Goal: Transaction & Acquisition: Purchase product/service

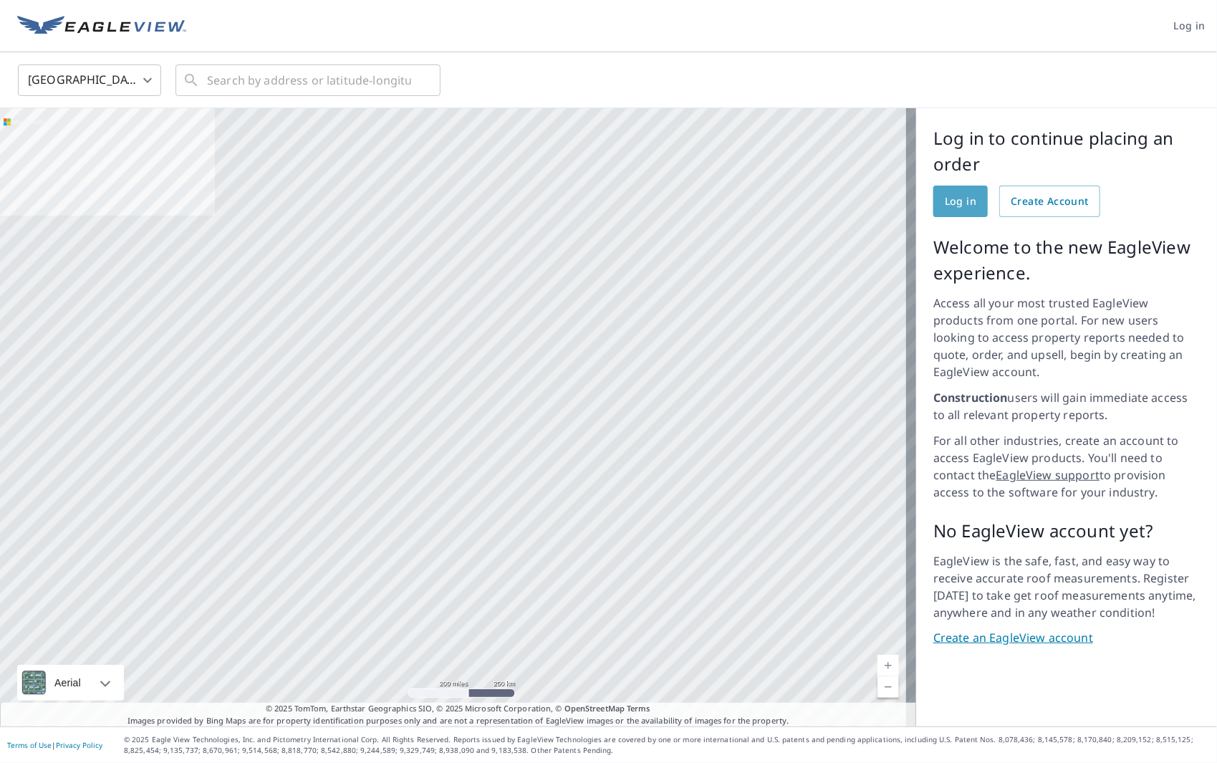
click at [944, 203] on span "Log in" at bounding box center [960, 202] width 32 height 18
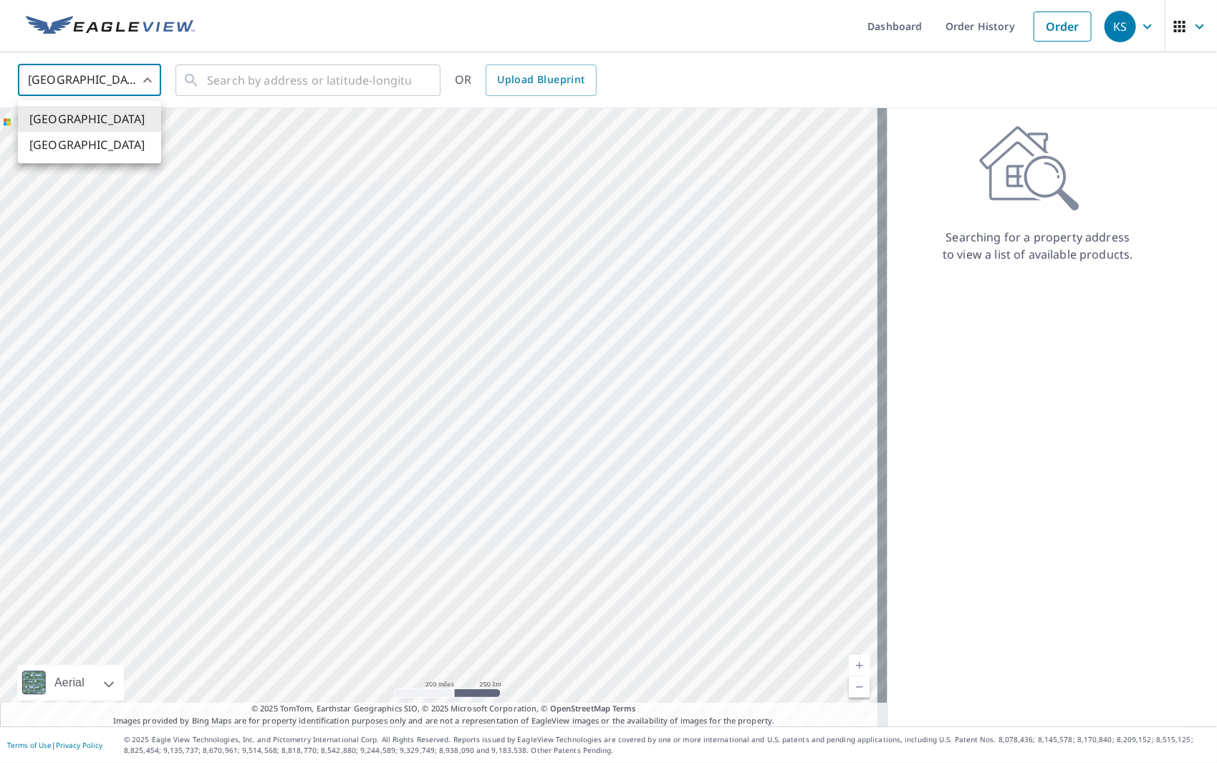
click at [150, 79] on body "KS KS Dashboard Order History Order KS United States US ​ ​ OR Upload Blueprint…" at bounding box center [608, 381] width 1217 height 763
click at [213, 42] on div at bounding box center [608, 381] width 1217 height 763
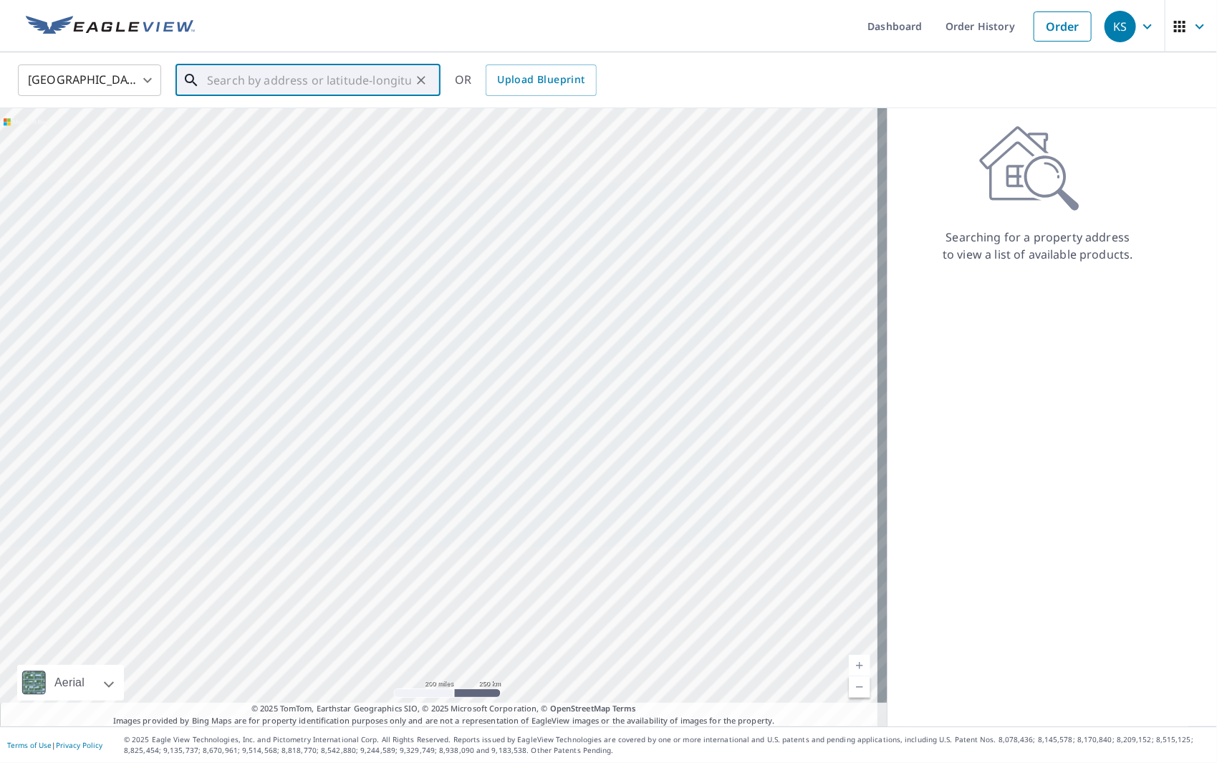
click at [357, 80] on input "text" at bounding box center [309, 80] width 204 height 40
paste input "6533 w Robin ln. Glendale 85310"
click at [282, 117] on span "6533 W Robin Ln" at bounding box center [316, 121] width 225 height 17
type input "6533 W Robin Ln Glendale, AZ 85310"
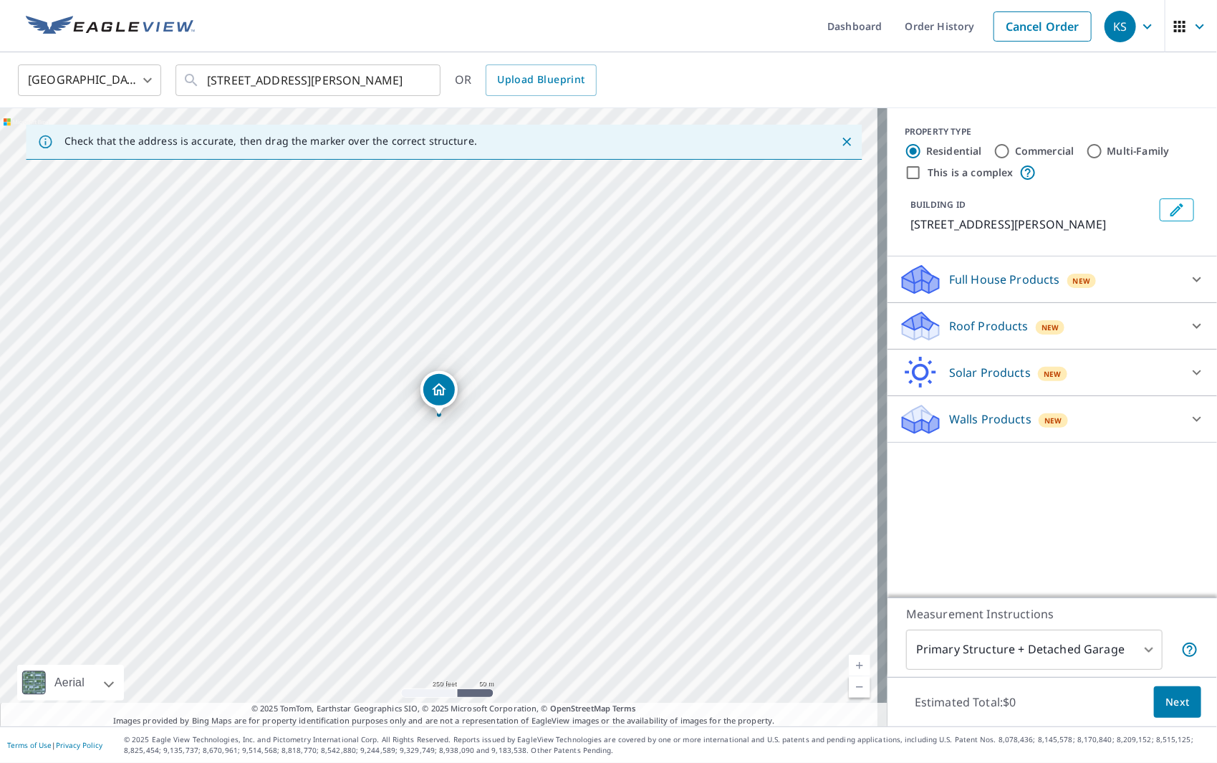
click at [967, 324] on p "Roof Products" at bounding box center [988, 325] width 79 height 17
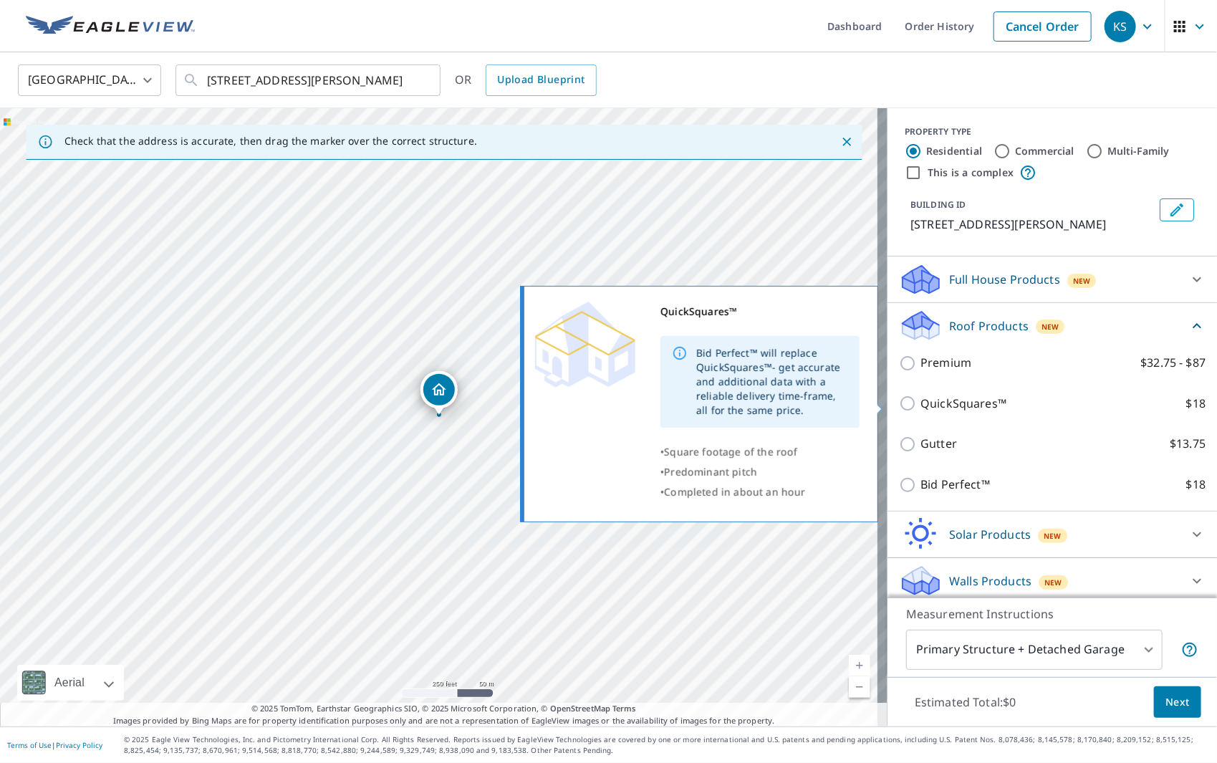
click at [899, 404] on input "QuickSquares™ $18" at bounding box center [909, 403] width 21 height 17
checkbox input "true"
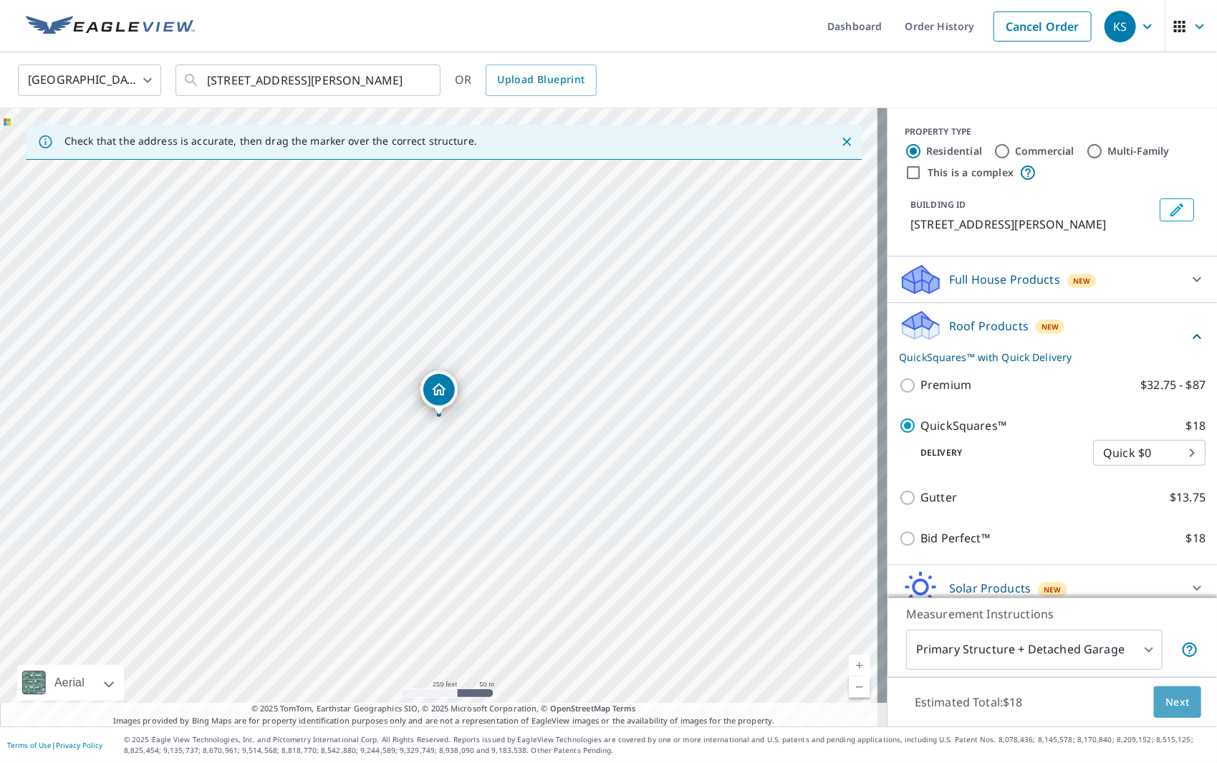
click at [1171, 702] on span "Next" at bounding box center [1177, 702] width 24 height 18
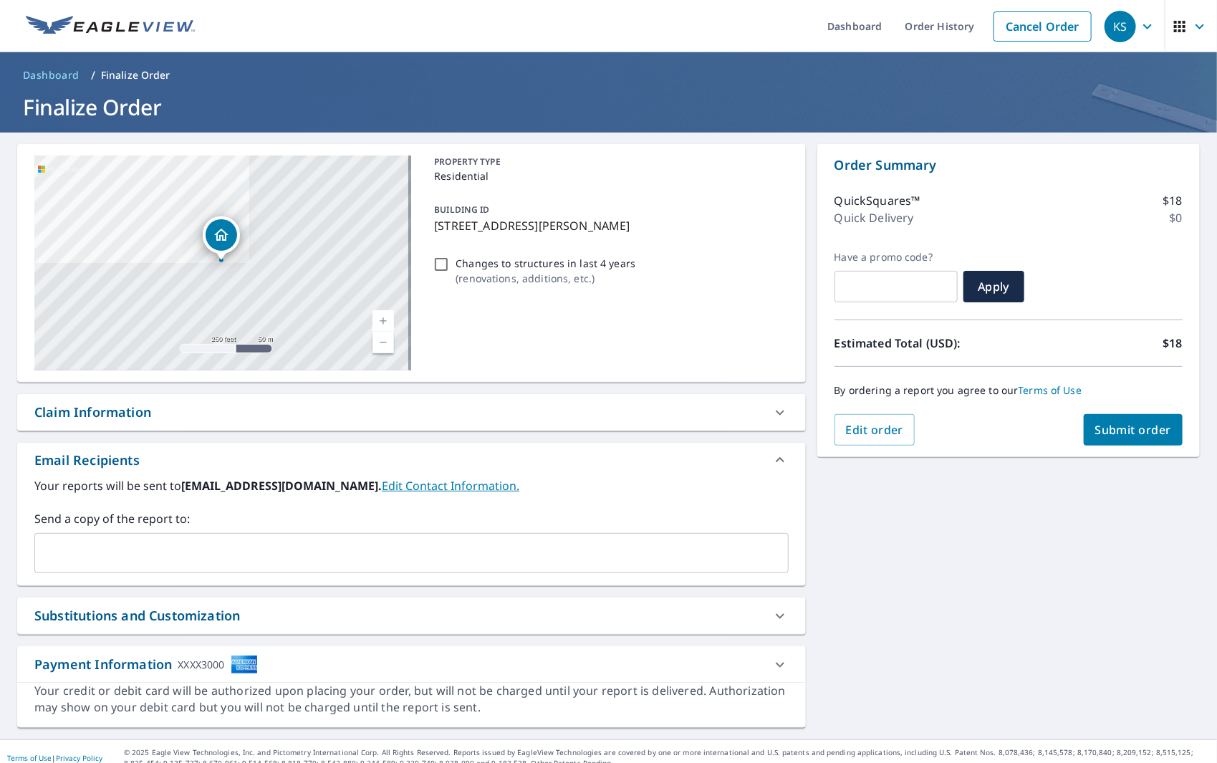
click at [1141, 425] on span "Submit order" at bounding box center [1133, 430] width 77 height 16
